Goal: Information Seeking & Learning: Check status

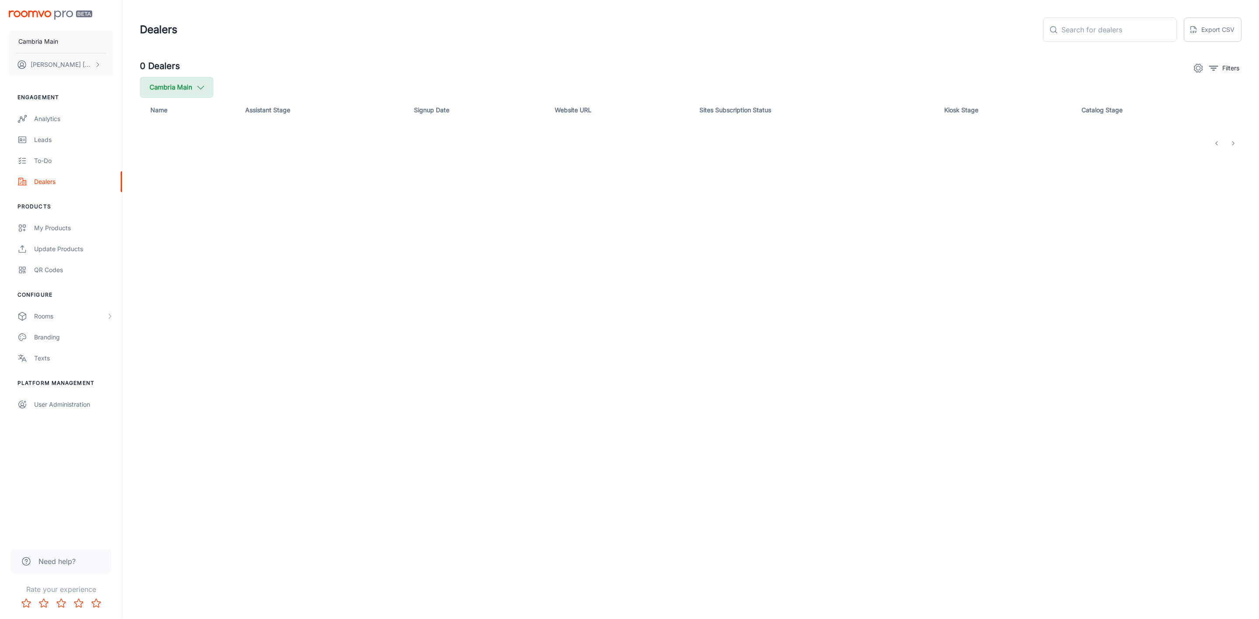
click at [200, 89] on icon "button" at bounding box center [201, 88] width 10 height 10
click at [171, 206] on span "Cambria" at bounding box center [222, 209] width 118 height 10
click at [159, 206] on input "Cambria" at bounding box center [150, 208] width 17 height 17
checkbox input "true"
click at [253, 244] on button "Apply" at bounding box center [268, 248] width 31 height 16
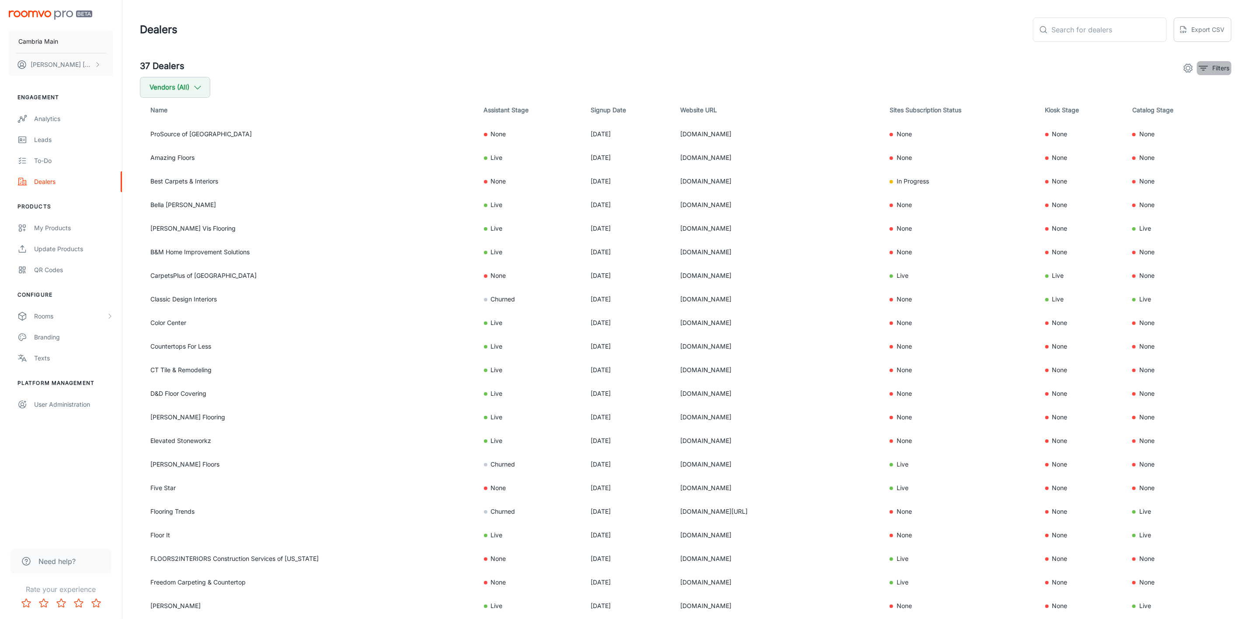
click at [1201, 66] on icon "filter" at bounding box center [1203, 68] width 10 height 10
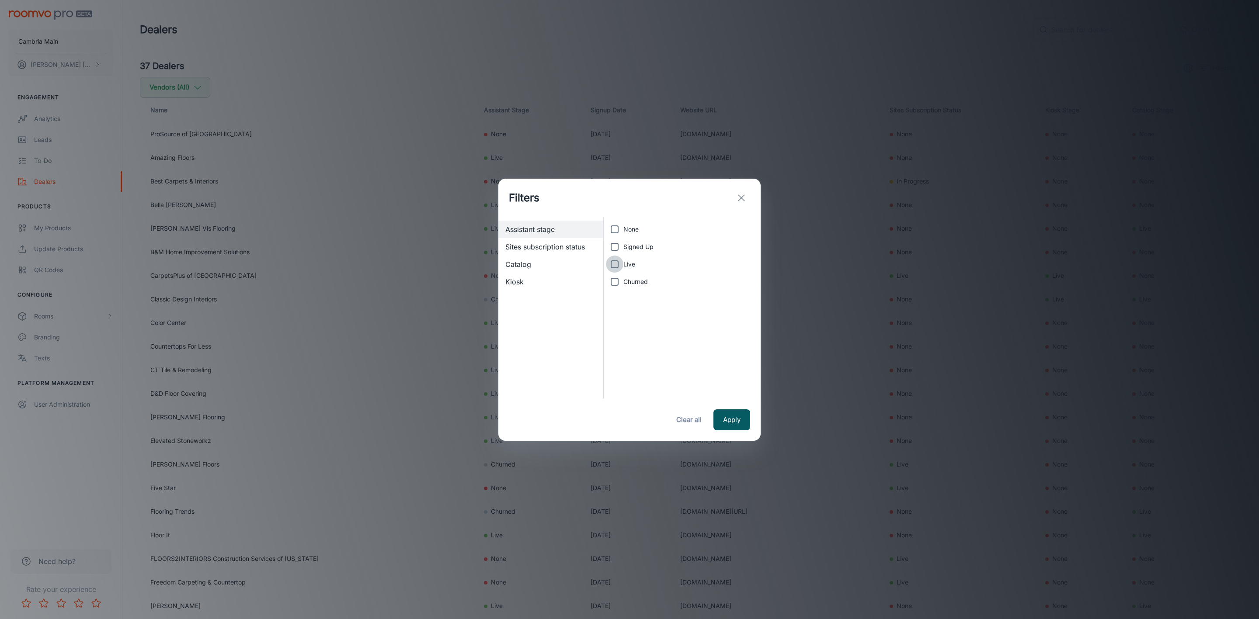
click at [607, 263] on input "Live" at bounding box center [614, 264] width 17 height 17
checkbox input "true"
click at [735, 417] on button "Apply" at bounding box center [731, 419] width 37 height 21
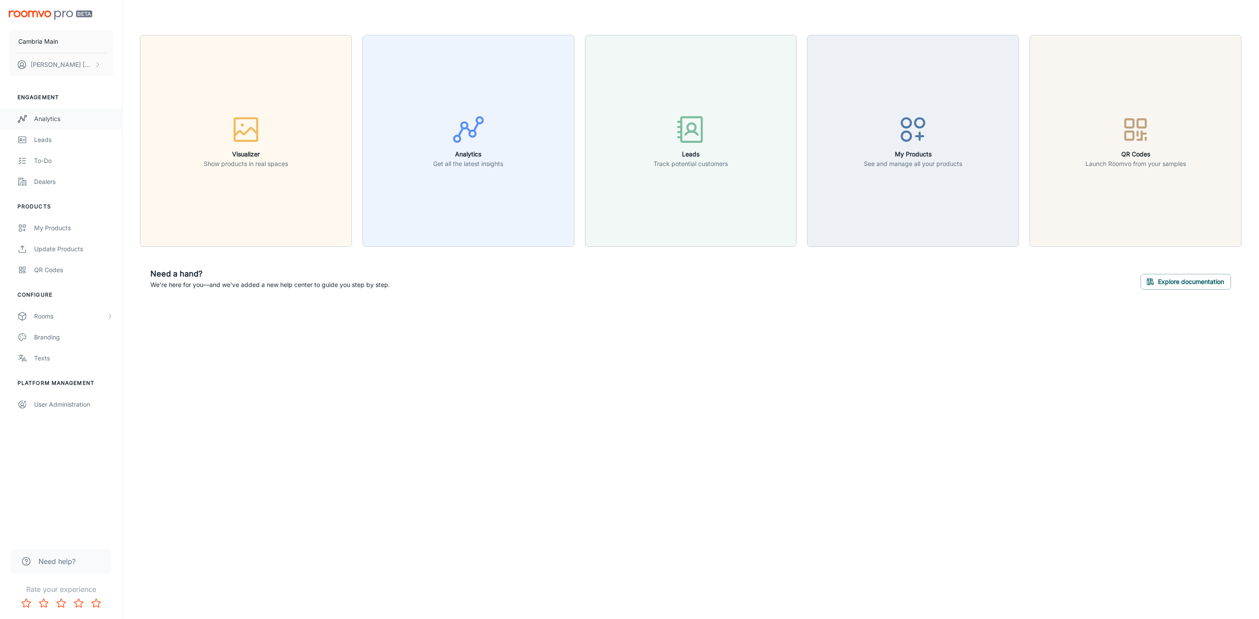
click at [37, 116] on div "Analytics" at bounding box center [73, 119] width 79 height 10
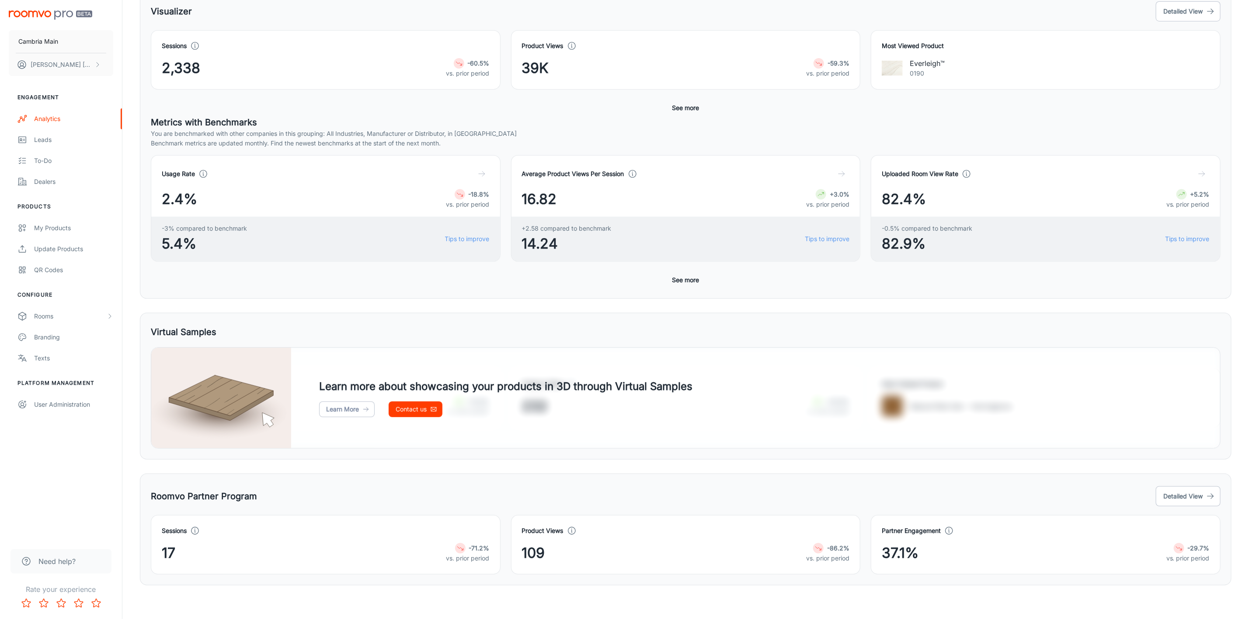
scroll to position [152, 0]
click at [1197, 488] on button "Detailed View" at bounding box center [1187, 495] width 65 height 20
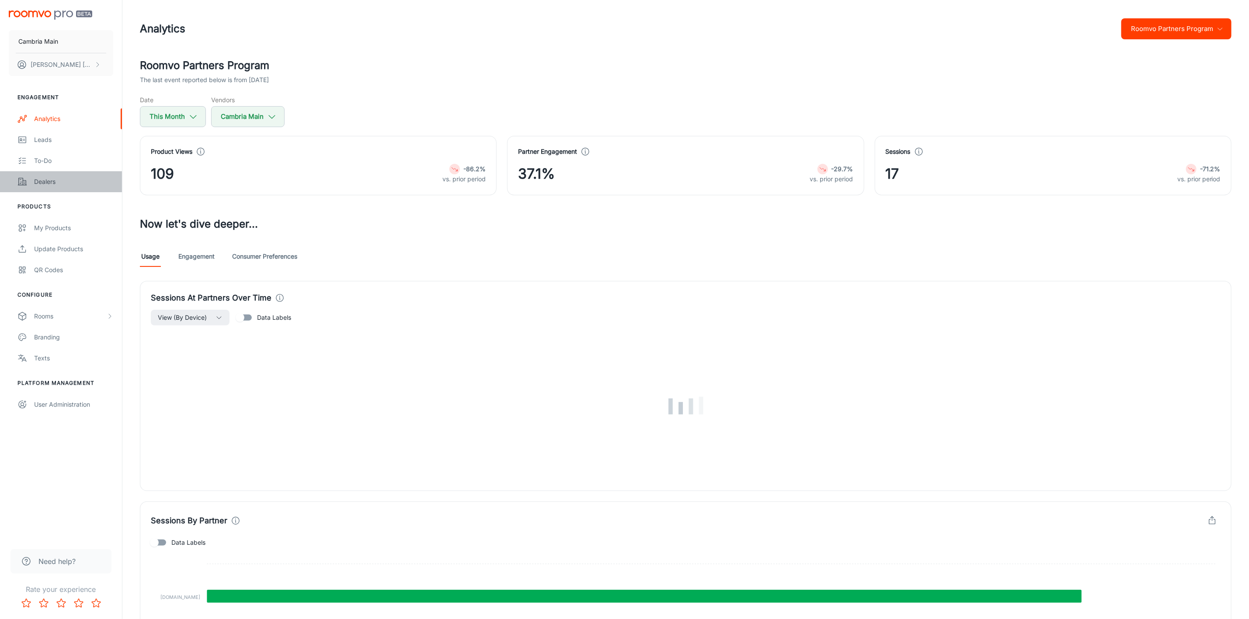
click at [35, 182] on div "Dealers" at bounding box center [73, 182] width 79 height 10
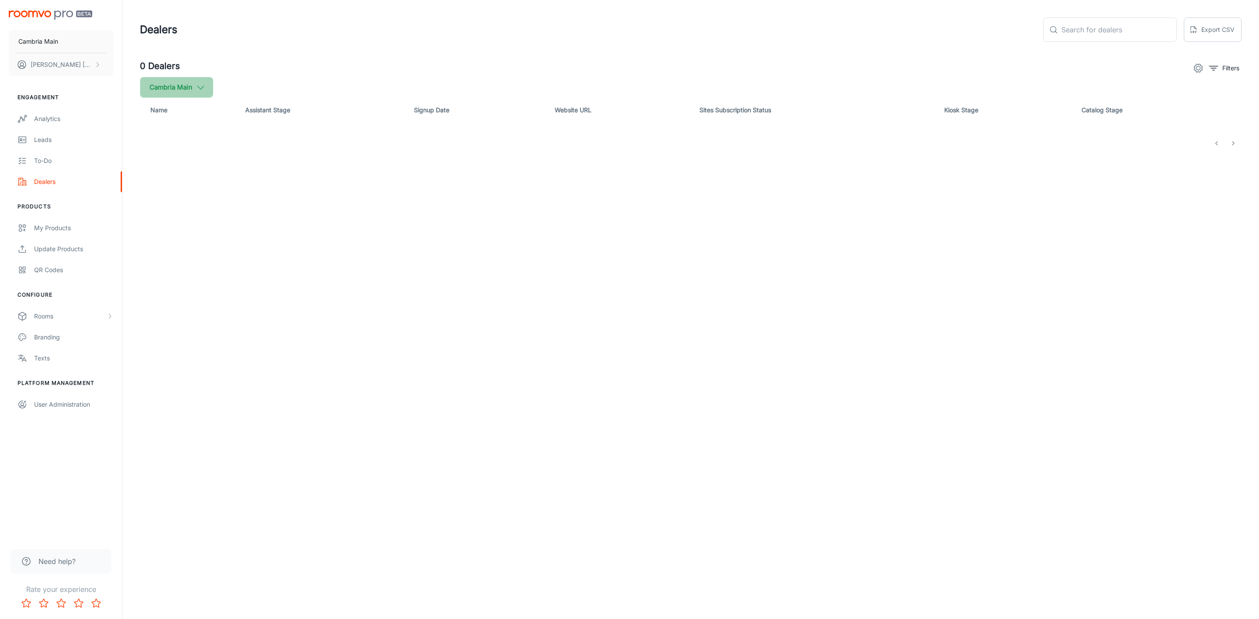
click at [201, 89] on polyline "button" at bounding box center [201, 87] width 6 height 3
click at [164, 210] on span "Cambria" at bounding box center [222, 209] width 118 height 10
click at [159, 210] on input "Cambria" at bounding box center [150, 208] width 17 height 17
checkbox input "true"
click at [253, 244] on button "Apply" at bounding box center [268, 248] width 31 height 16
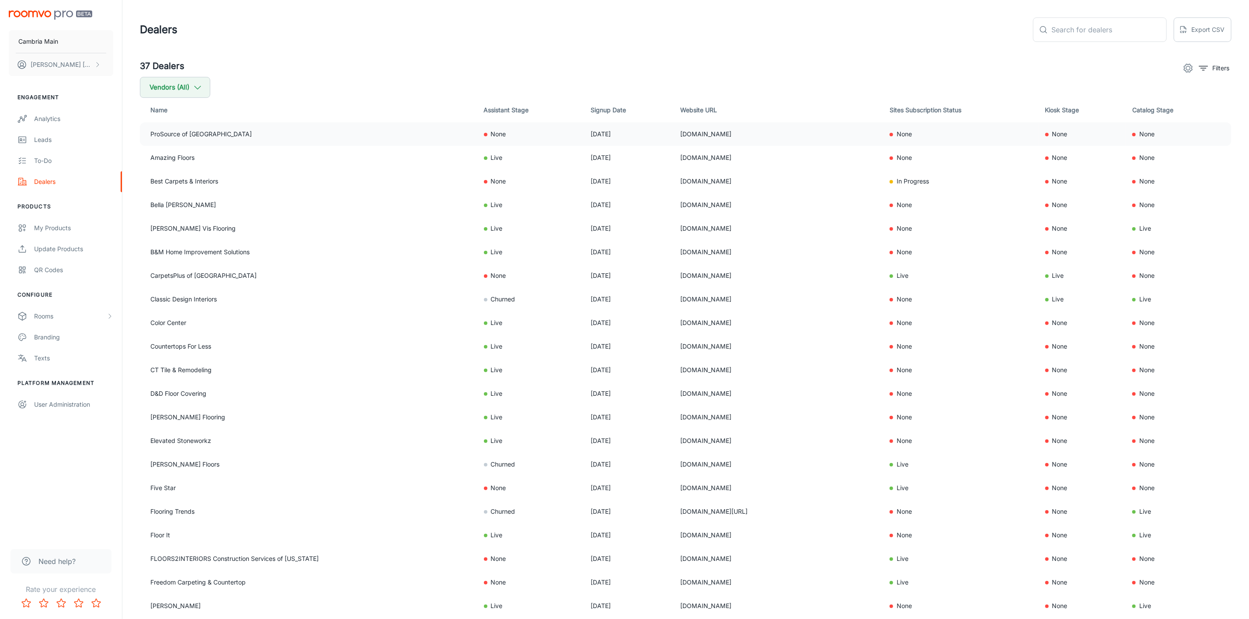
drag, startPoint x: 765, startPoint y: 138, endPoint x: 658, endPoint y: 138, distance: 106.6
click at [673, 138] on td "[DOMAIN_NAME]" at bounding box center [777, 134] width 209 height 24
copy td "[DOMAIN_NAME]"
click at [50, 117] on div "Analytics" at bounding box center [73, 119] width 79 height 10
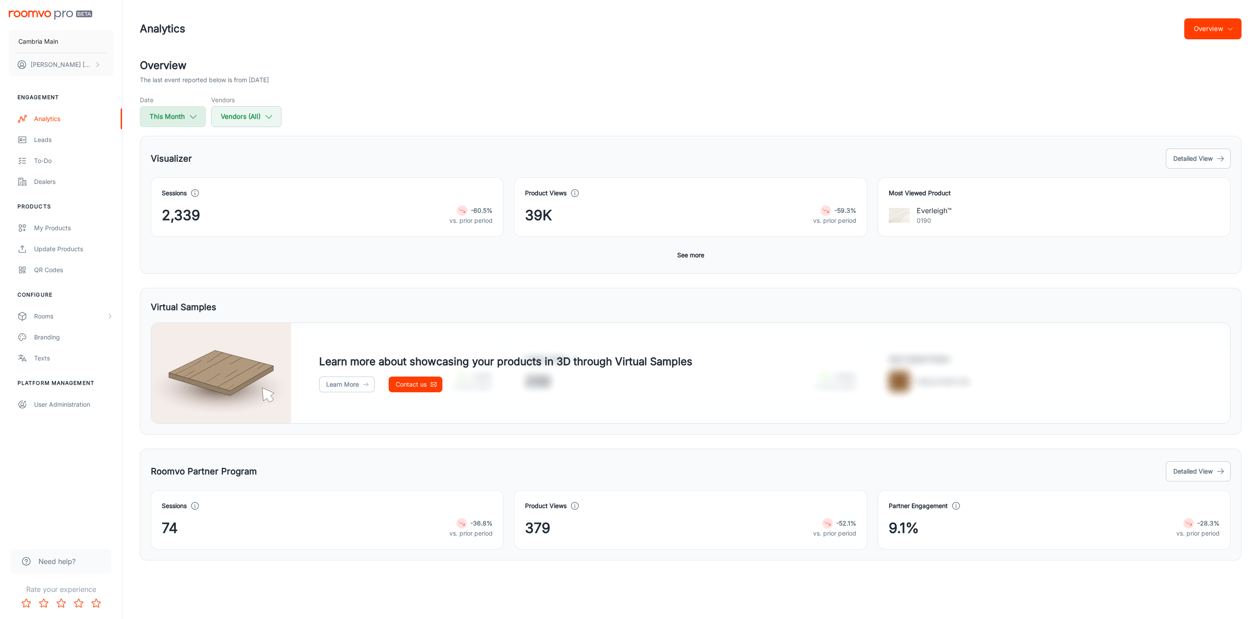
click at [159, 111] on button "This Month" at bounding box center [173, 116] width 66 height 21
select select "8"
select select "2025"
select select "8"
select select "2025"
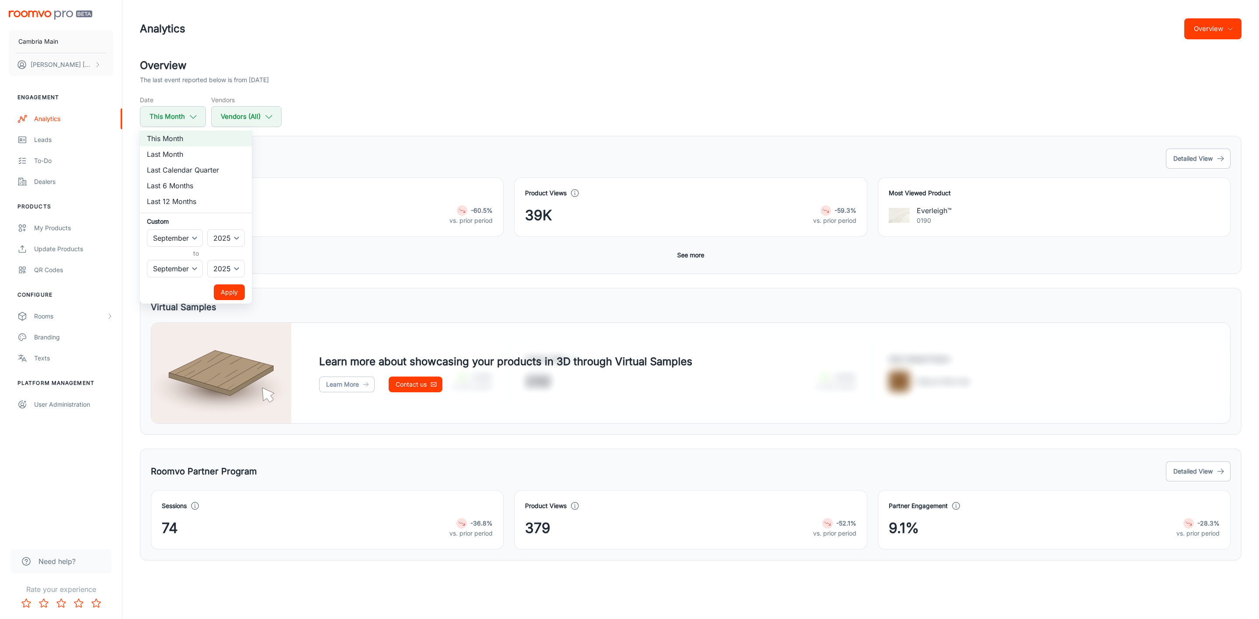
click at [401, 87] on div at bounding box center [629, 309] width 1259 height 619
drag, startPoint x: 375, startPoint y: 3, endPoint x: 444, endPoint y: 491, distance: 493.0
click at [444, 491] on div "Sessions 74 -36.8% vs. prior period" at bounding box center [321, 515] width 363 height 70
click at [576, 506] on icon at bounding box center [575, 506] width 10 height 10
click at [1199, 480] on button "Detailed View" at bounding box center [1197, 471] width 65 height 20
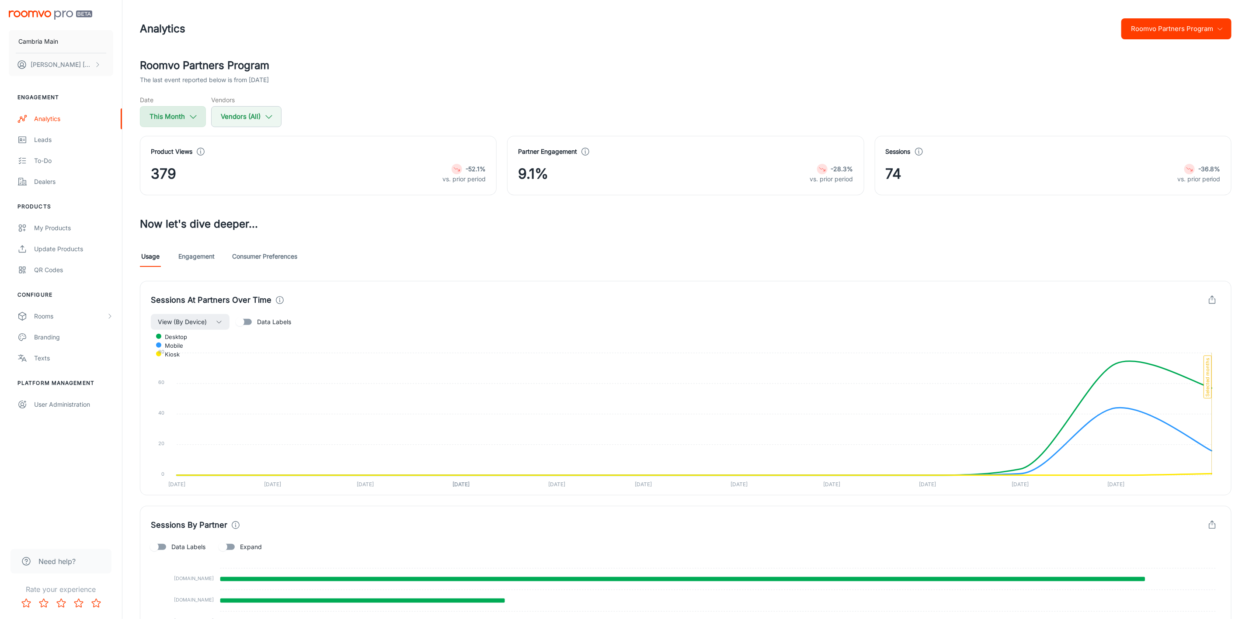
click at [173, 109] on button "This Month" at bounding box center [173, 116] width 66 height 21
select select "8"
select select "2025"
select select "8"
select select "2025"
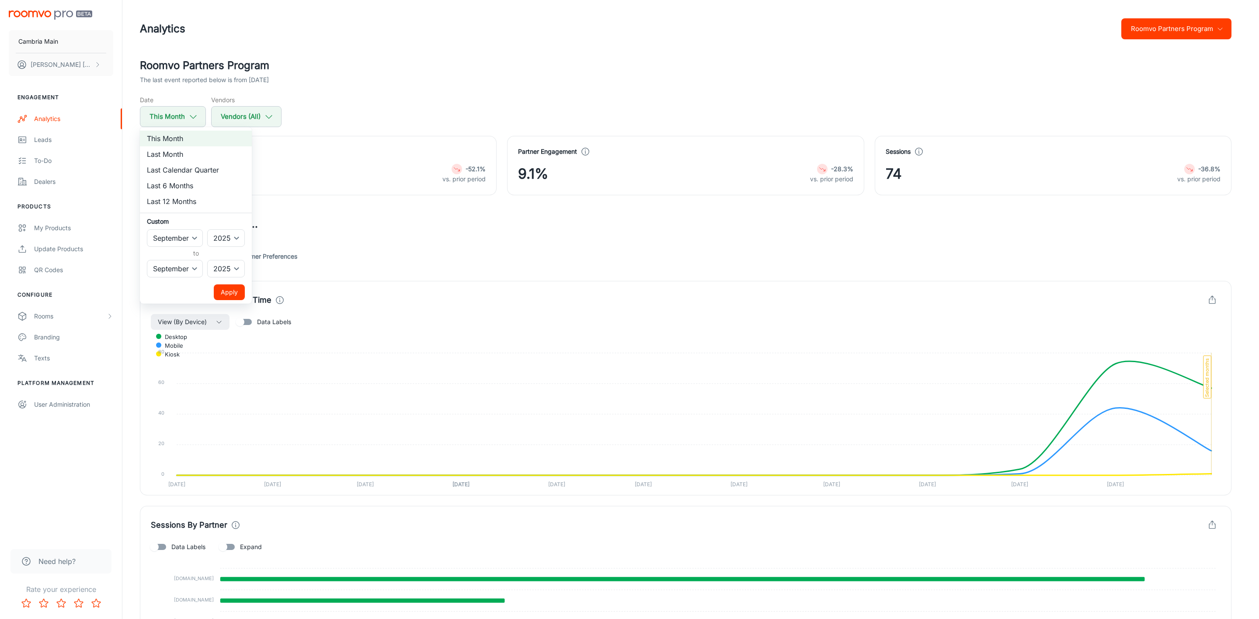
click at [180, 151] on li "Last Month" at bounding box center [196, 154] width 112 height 16
select select "7"
click at [235, 284] on ul "This Month Last Month Last Calendar Quarter Last 6 Months Last 12 Months Custom…" at bounding box center [196, 215] width 112 height 177
click at [234, 286] on button "Apply" at bounding box center [229, 292] width 31 height 16
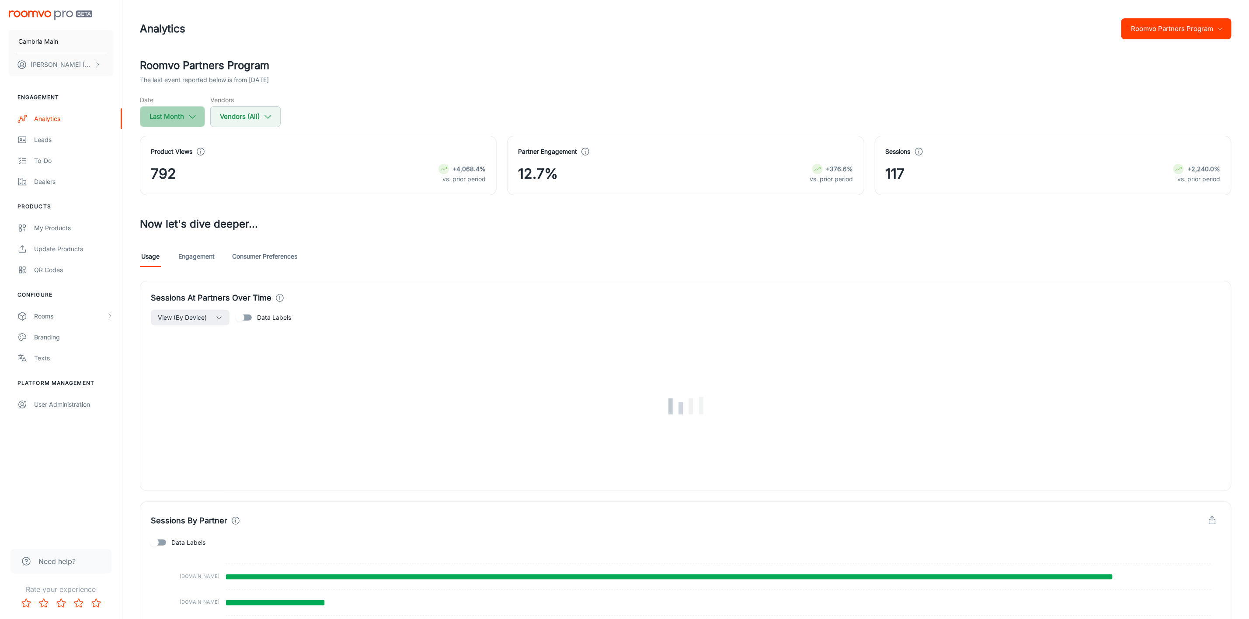
click at [183, 126] on button "Last Month" at bounding box center [172, 116] width 65 height 21
select select "7"
select select "2025"
select select "7"
select select "2025"
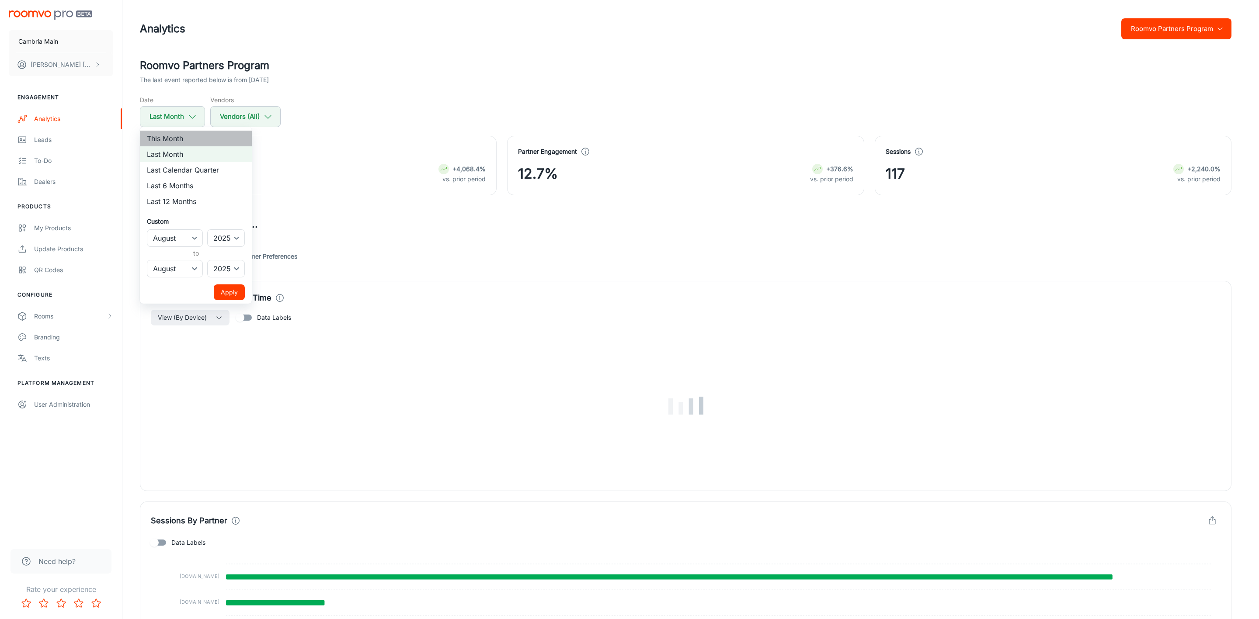
click at [181, 137] on li "This Month" at bounding box center [196, 139] width 112 height 16
select select "8"
click at [231, 291] on button "Apply" at bounding box center [229, 292] width 31 height 16
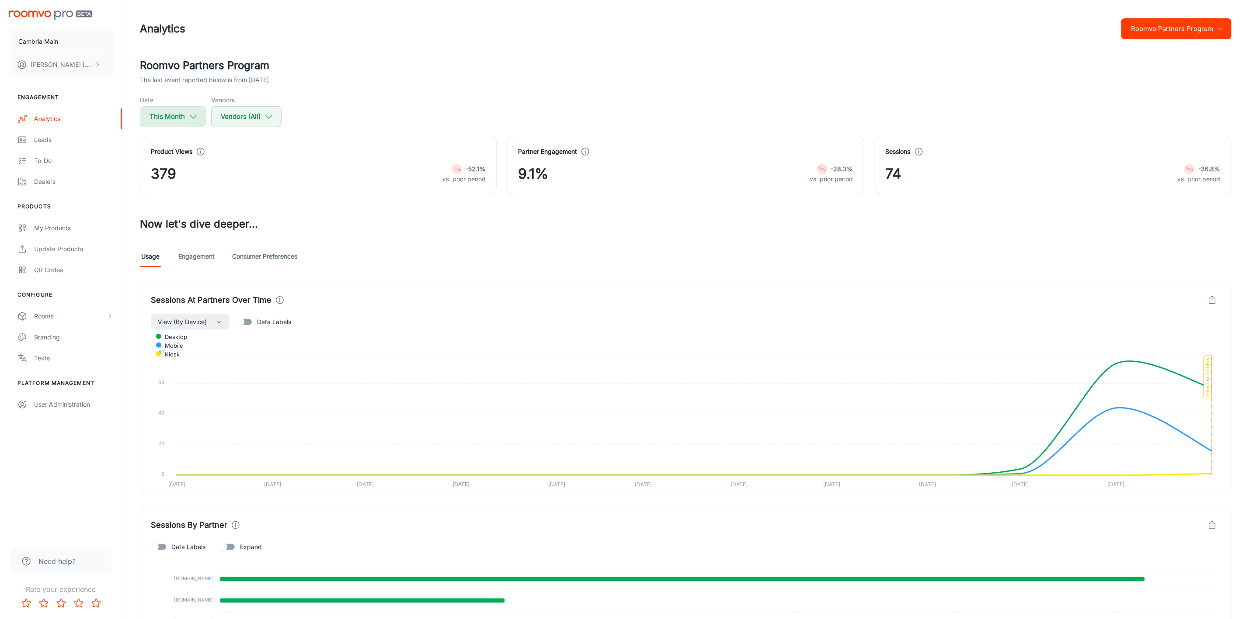
click at [193, 118] on icon "button" at bounding box center [193, 117] width 10 height 10
select select "8"
select select "2025"
select select "8"
select select "2025"
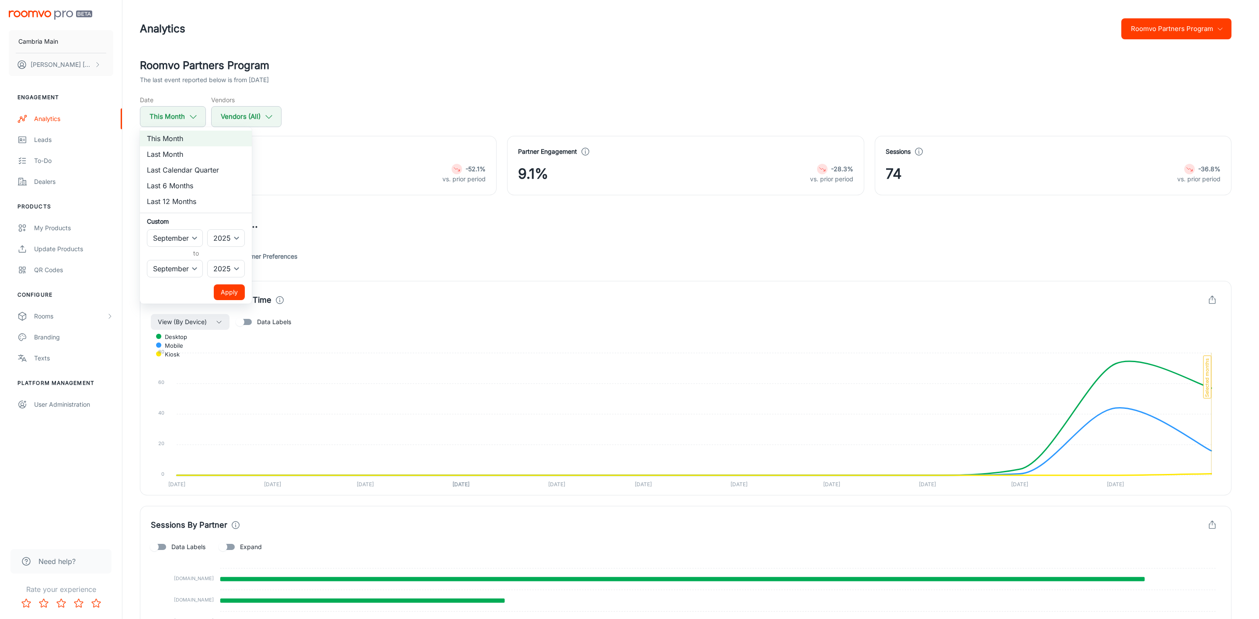
click at [189, 153] on li "Last Month" at bounding box center [196, 154] width 112 height 16
select select "7"
click at [232, 293] on button "Apply" at bounding box center [229, 292] width 31 height 16
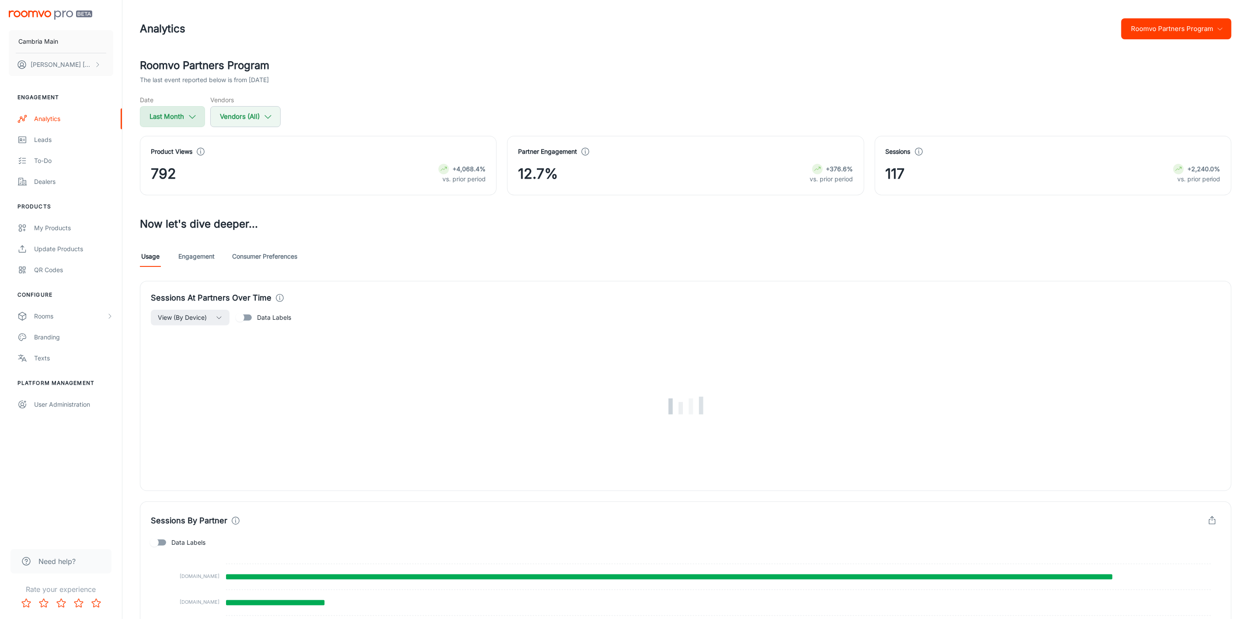
click at [197, 115] on icon "button" at bounding box center [192, 117] width 10 height 10
select select "7"
select select "2025"
select select "7"
select select "2025"
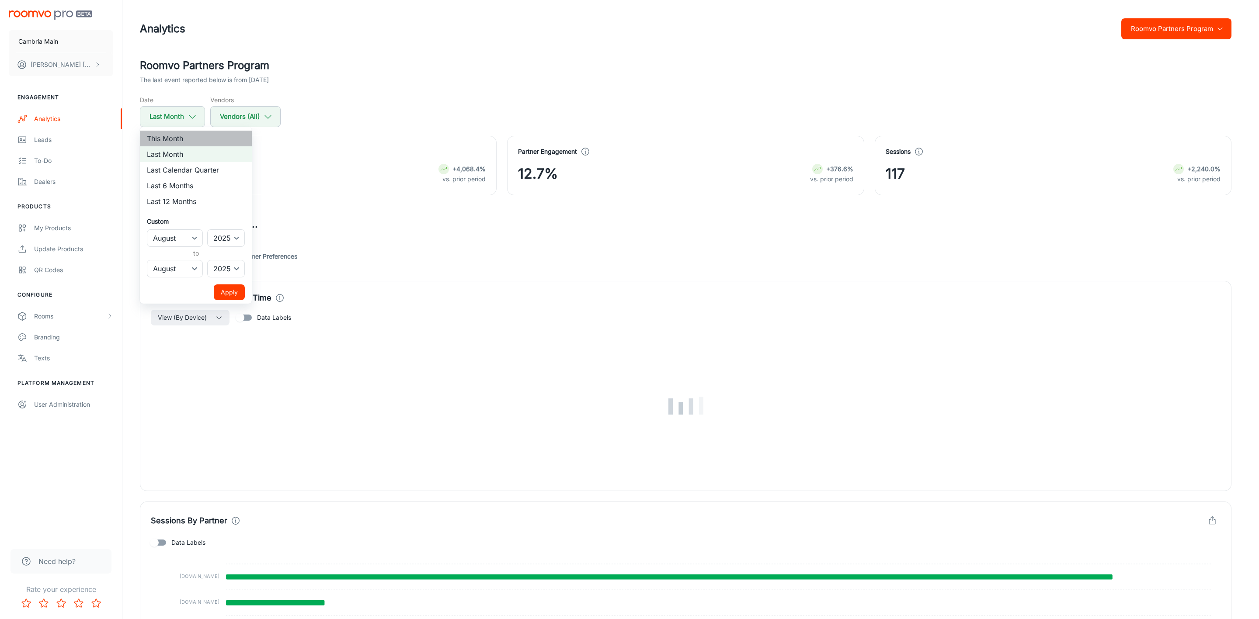
click at [197, 137] on li "This Month" at bounding box center [196, 139] width 112 height 16
select select "8"
click at [238, 298] on button "Apply" at bounding box center [229, 292] width 31 height 16
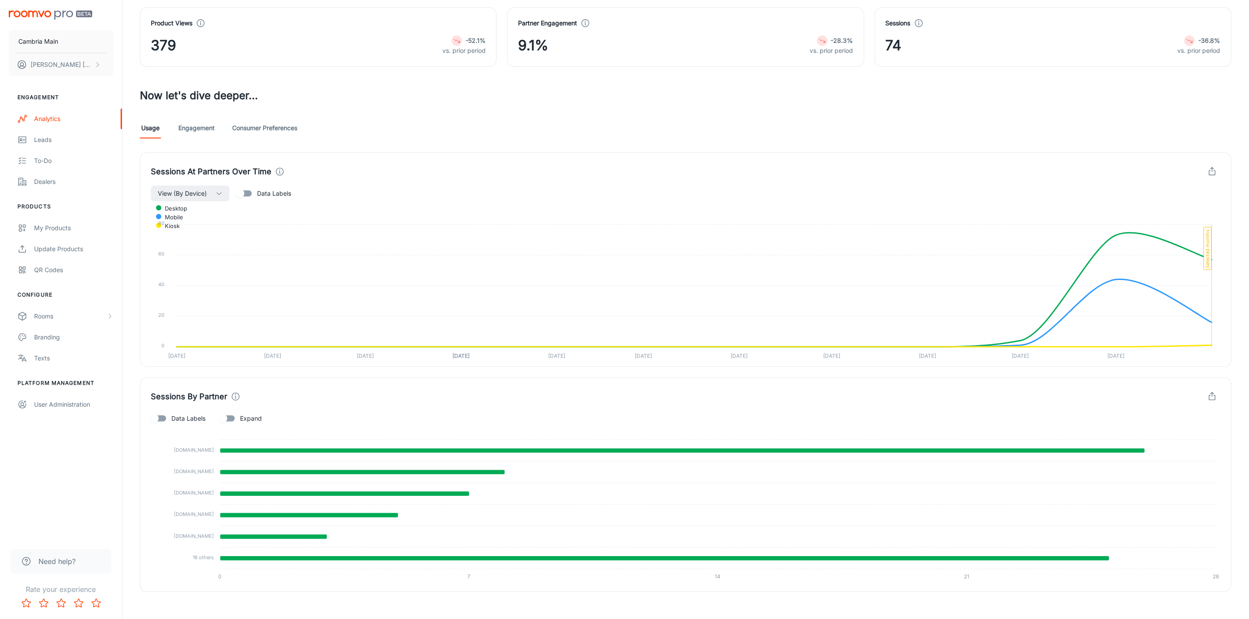
scroll to position [137, 0]
